Goal: Information Seeking & Learning: Learn about a topic

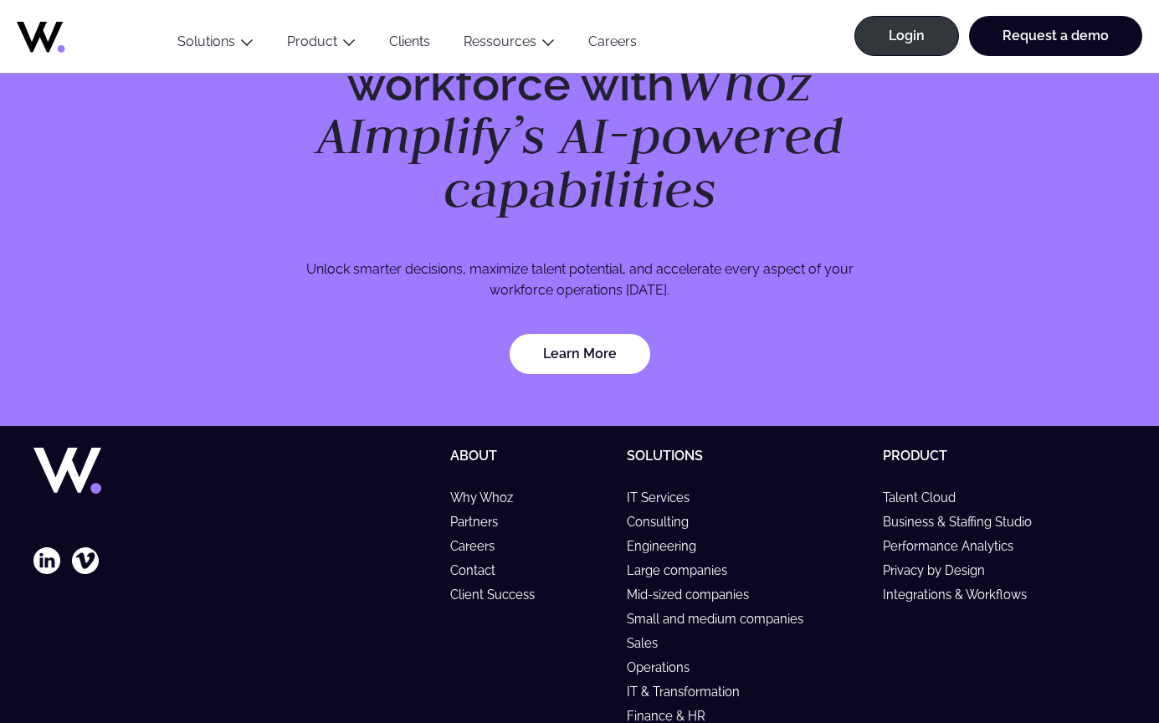
scroll to position [4974, 0]
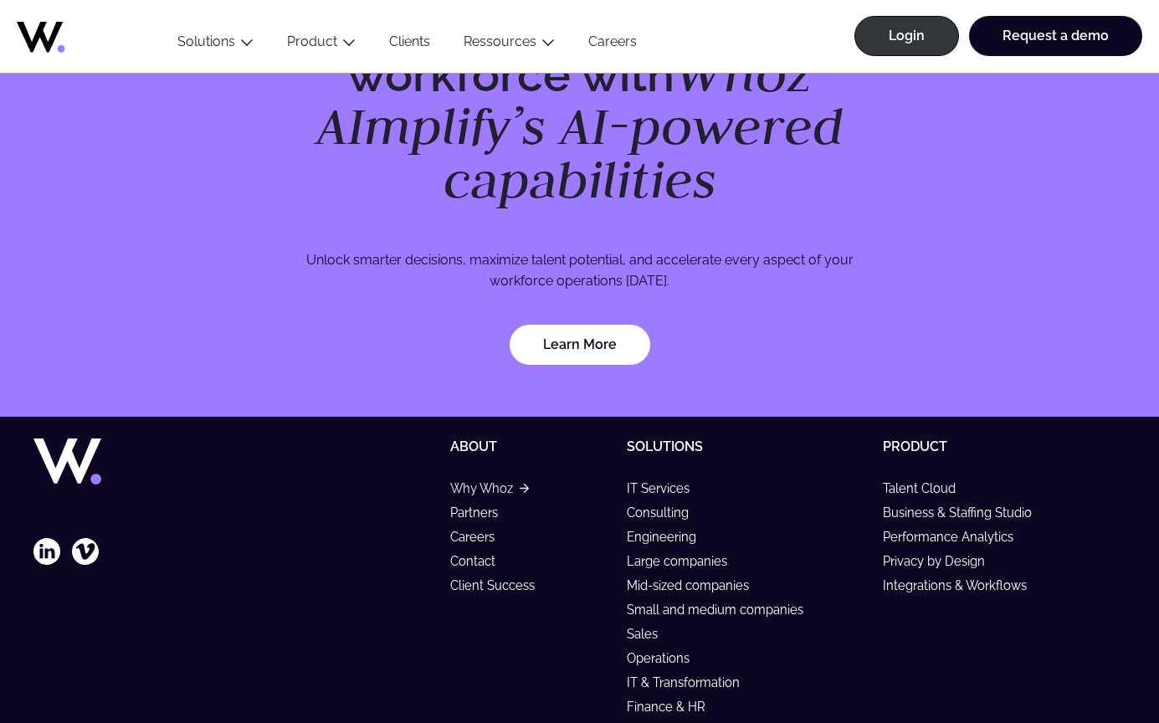
click at [476, 481] on link "Why Whoz" at bounding box center [489, 488] width 78 height 14
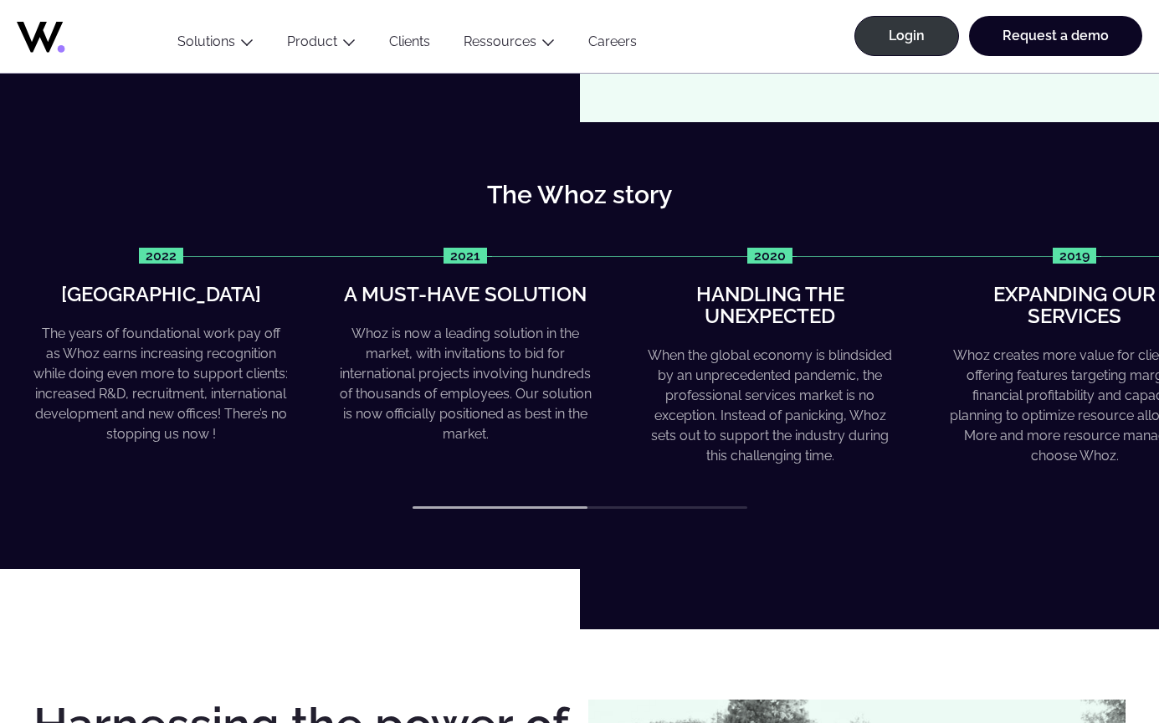
scroll to position [599, 0]
click at [608, 492] on div "2022 Greater heights The years of foundational work pay off as Whoz earns incre…" at bounding box center [579, 379] width 1092 height 262
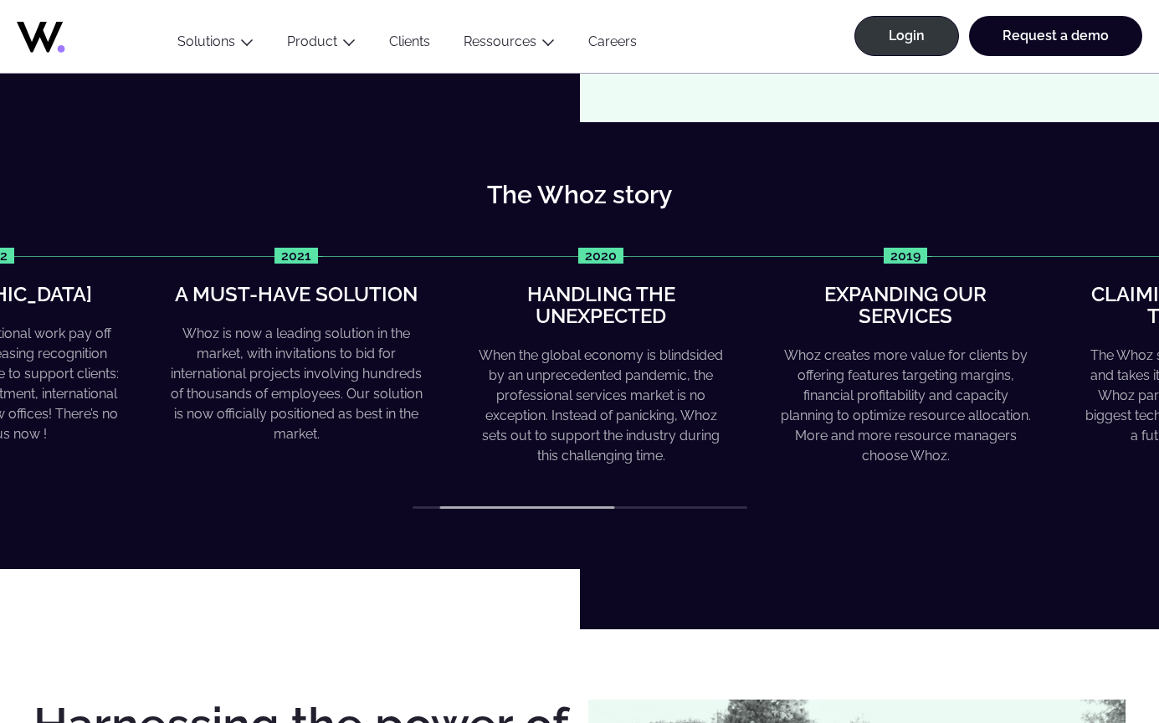
click at [546, 429] on div "When the global economy is blindsided by an unprecedented pandemic, the profess…" at bounding box center [601, 406] width 254 height 121
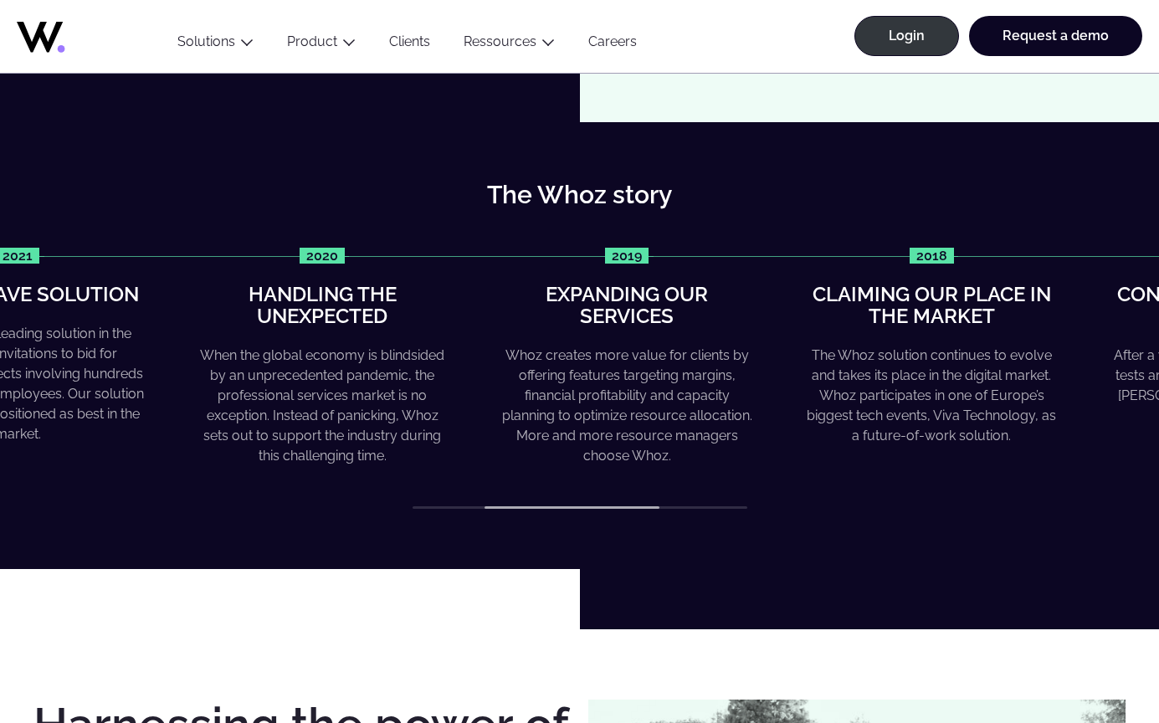
click at [589, 433] on div "Whoz creates more value for clients by offering features targeting margins, fin…" at bounding box center [627, 406] width 254 height 121
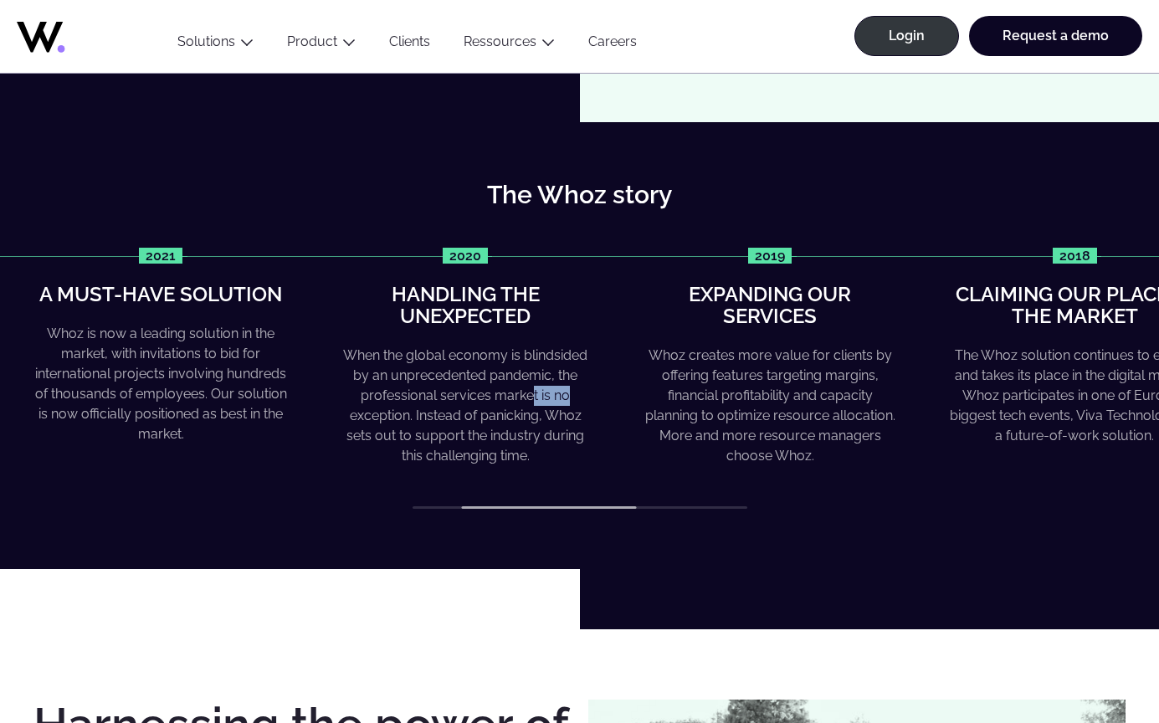
drag, startPoint x: 906, startPoint y: 383, endPoint x: 530, endPoint y: 385, distance: 376.7
click at [530, 385] on div "2022 Greater heights The years of foundational work pay off as Whoz earns incre…" at bounding box center [579, 379] width 1092 height 262
click at [870, 482] on div "2022 Greater heights The years of foundational work pay off as Whoz earns incre…" at bounding box center [579, 379] width 1092 height 262
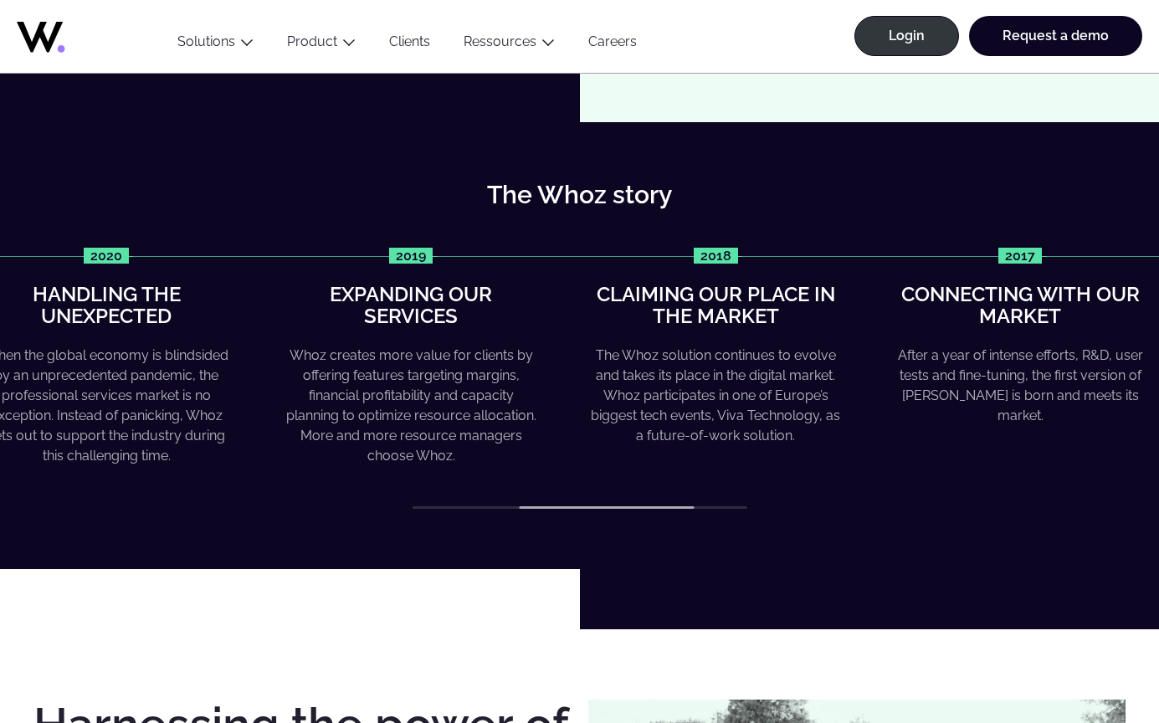
click at [480, 432] on div "Whoz creates more value for clients by offering features targeting margins, fin…" at bounding box center [411, 406] width 254 height 121
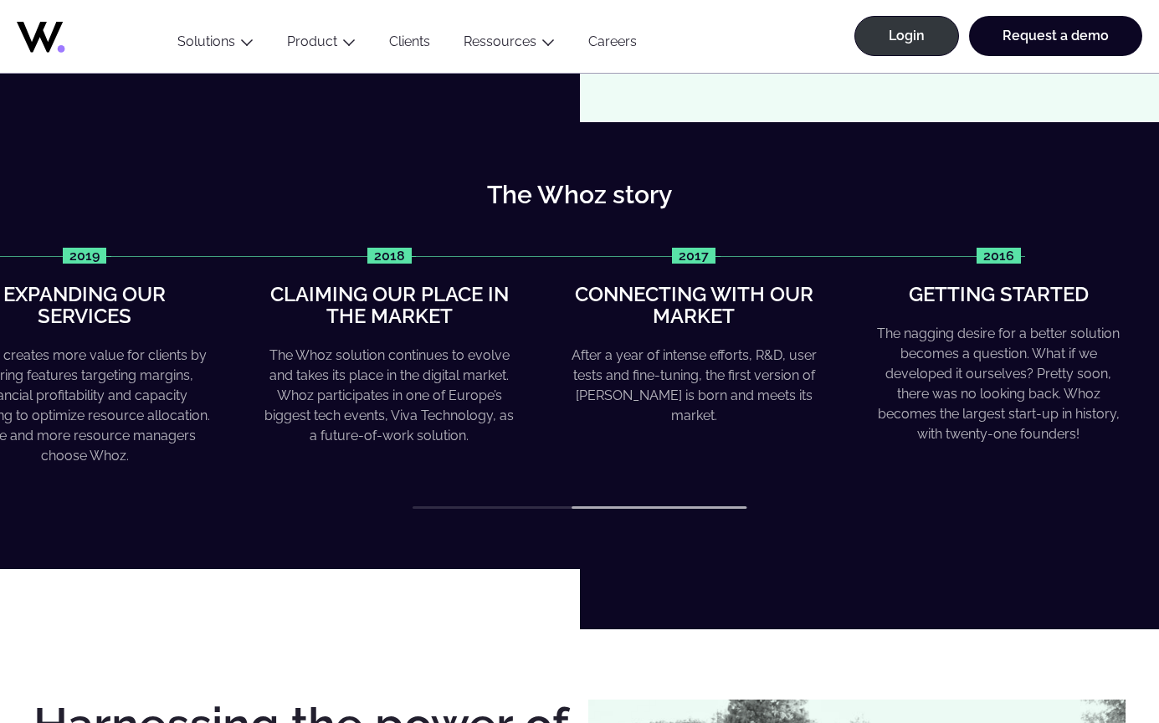
click at [283, 413] on div "The Whoz solution continues to evolve and takes its place in the digital market…" at bounding box center [389, 396] width 254 height 100
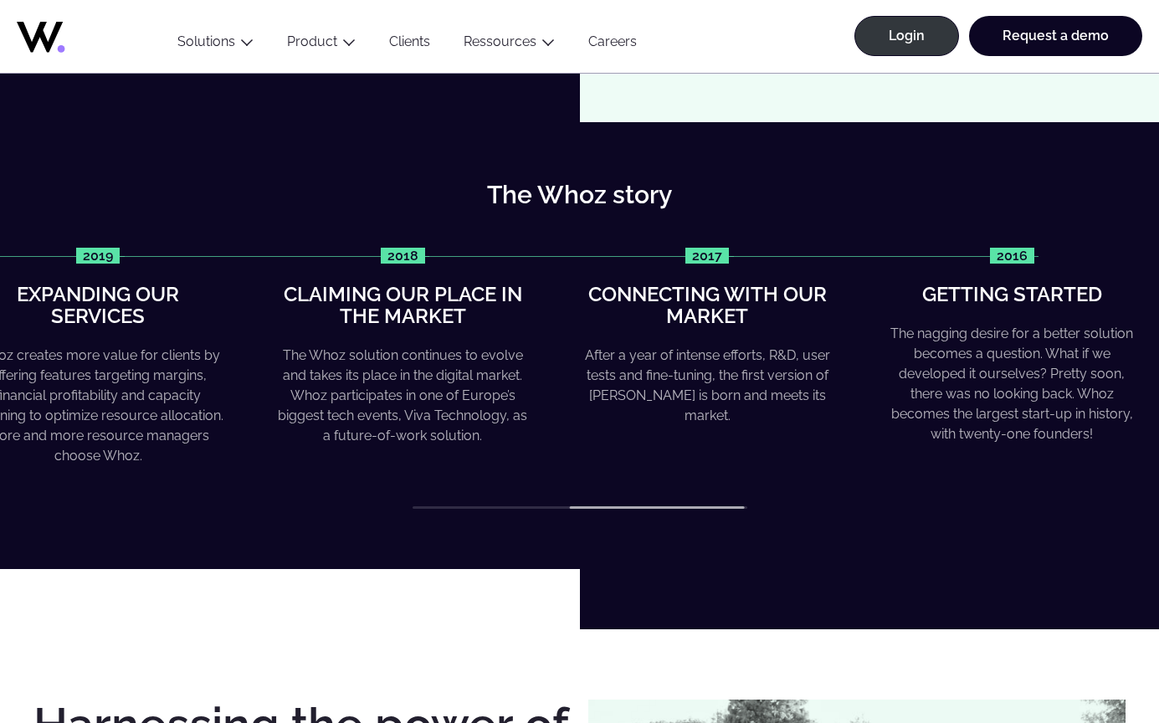
click at [215, 413] on div "Whoz creates more value for clients by offering features targeting margins, fin…" at bounding box center [98, 406] width 254 height 121
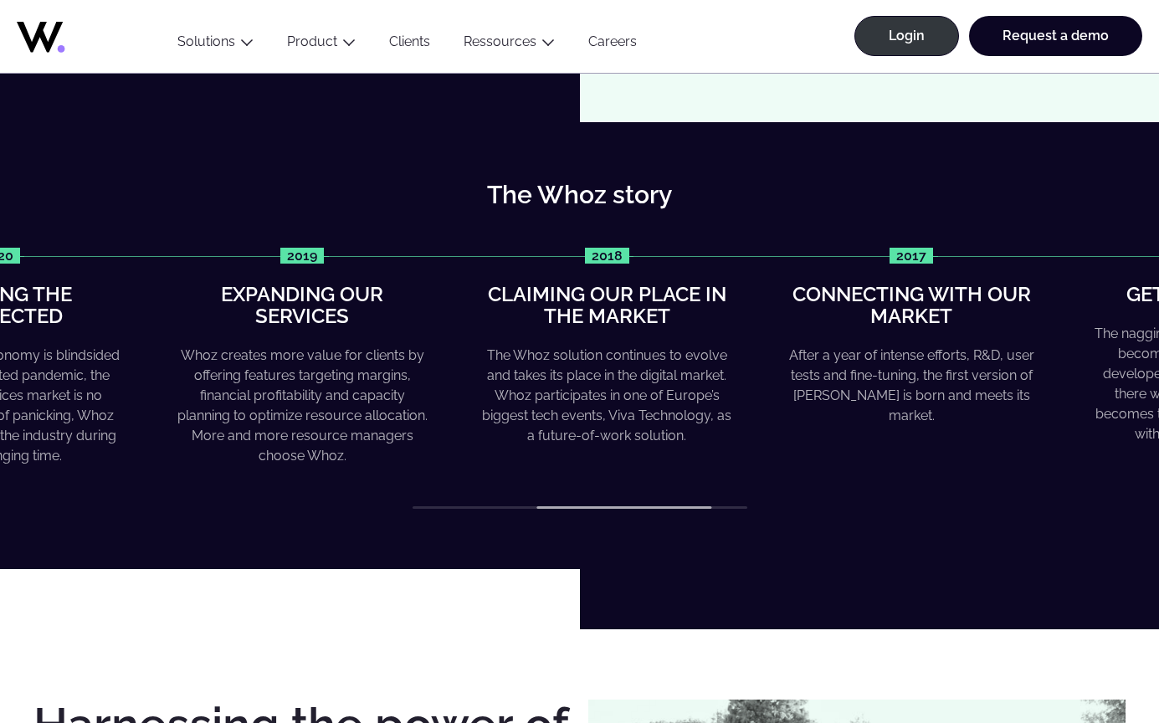
click at [596, 340] on div "2018 Claiming our place in the market The Whoz solution continues to evolve and…" at bounding box center [607, 347] width 254 height 199
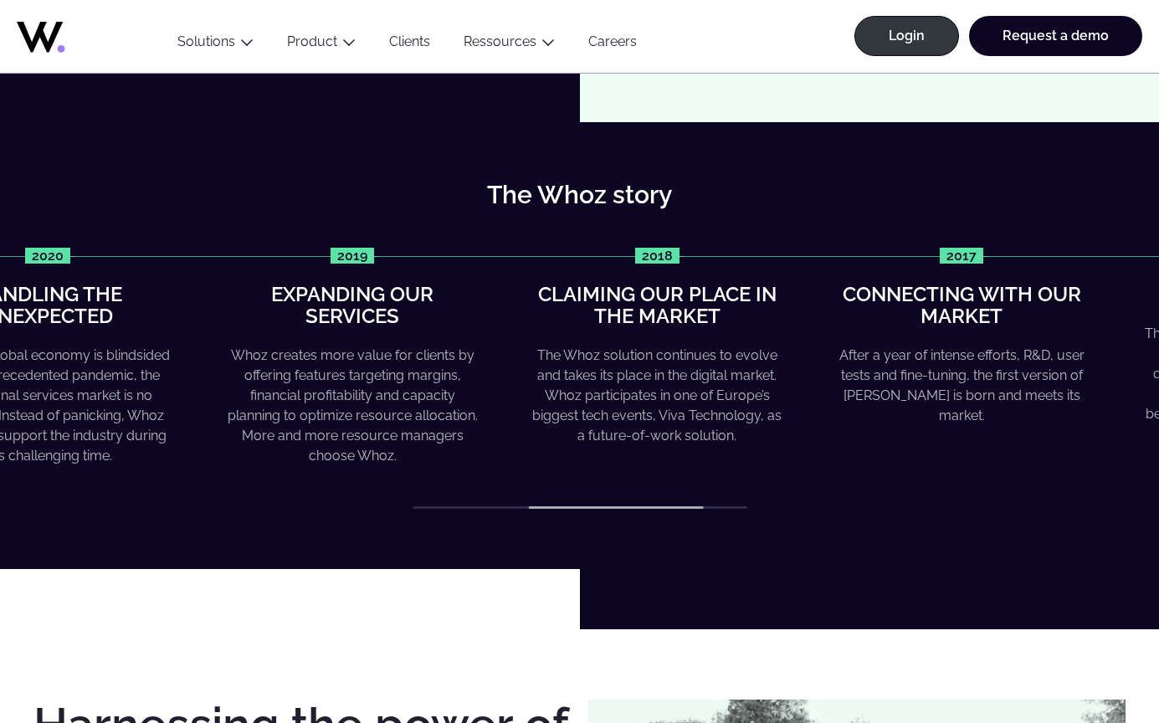
click at [784, 416] on div "The Whoz solution continues to evolve and takes its place in the digital market…" at bounding box center [657, 396] width 254 height 100
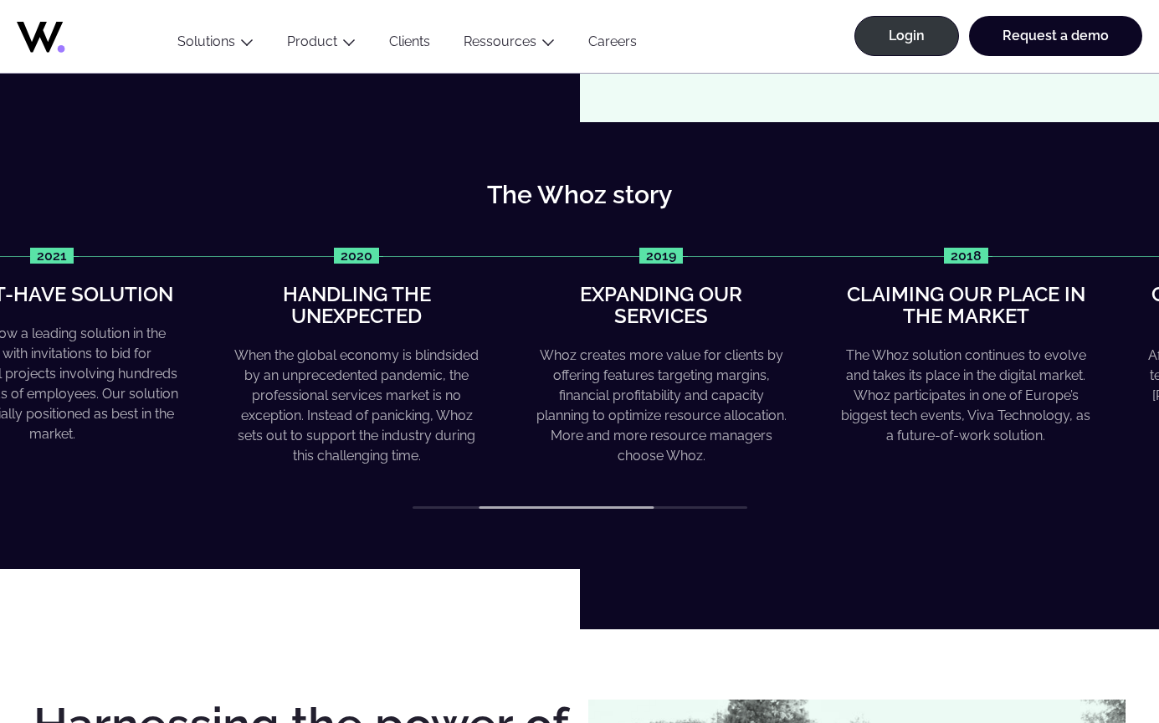
click at [788, 383] on div "Whoz creates more value for clients by offering features targeting margins, fin…" at bounding box center [661, 406] width 254 height 121
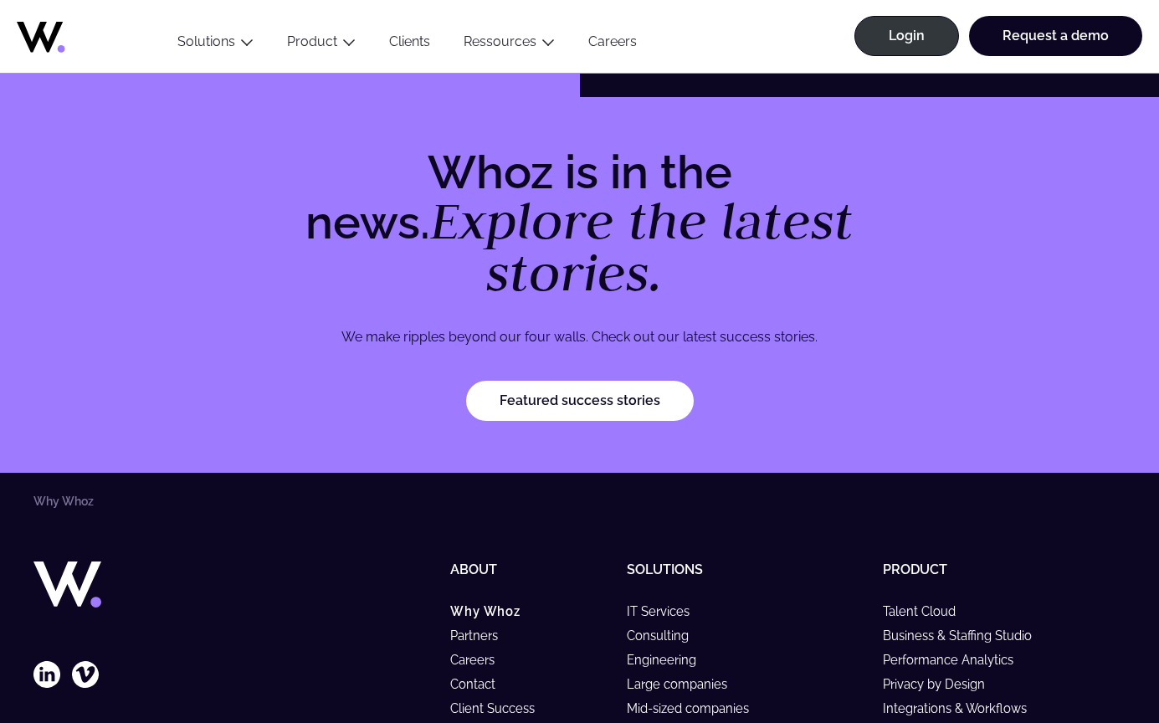
scroll to position [5010, 0]
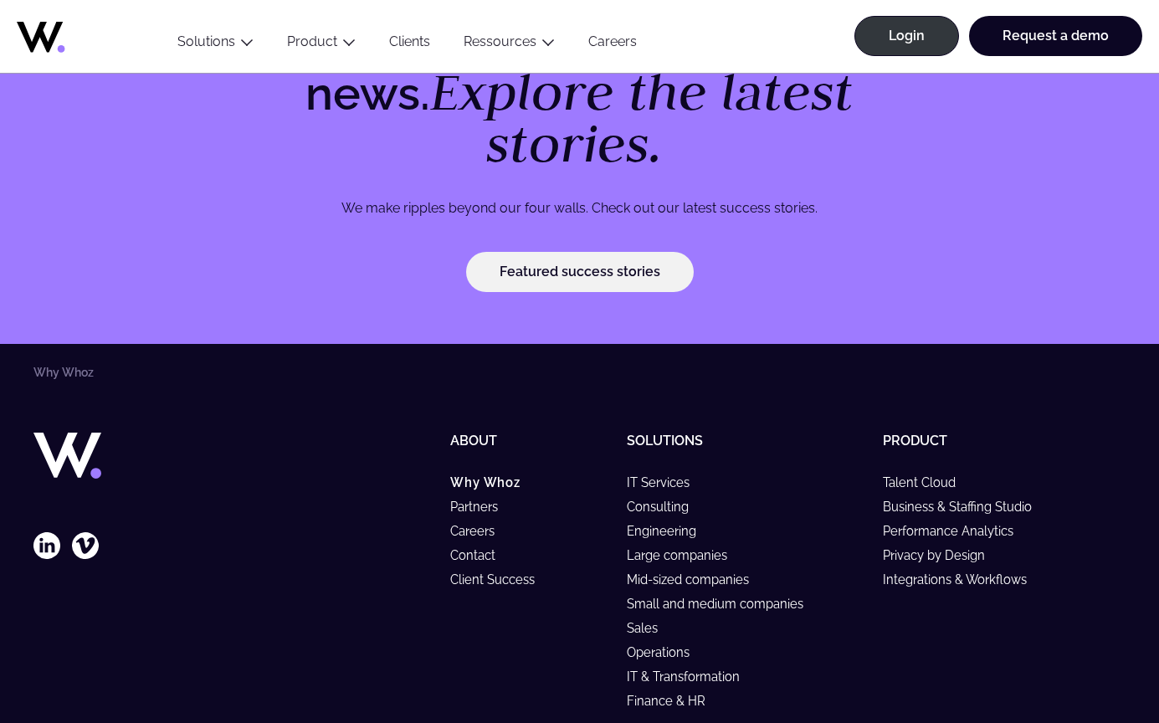
click at [570, 275] on link "Featured success stories" at bounding box center [580, 272] width 228 height 40
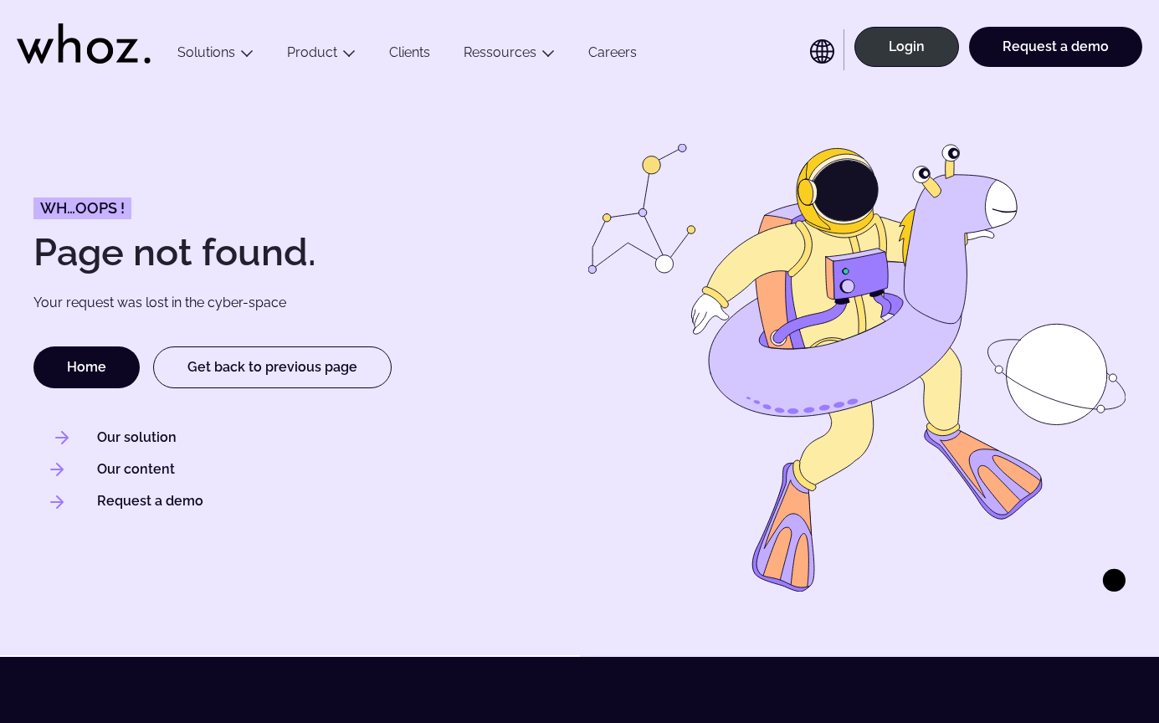
click at [142, 437] on link "Our solution" at bounding box center [137, 438] width 80 height 18
